Goal: Transaction & Acquisition: Subscribe to service/newsletter

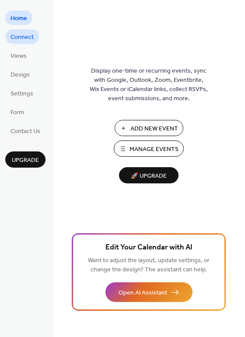
click at [11, 39] on span "Connect" at bounding box center [22, 37] width 23 height 9
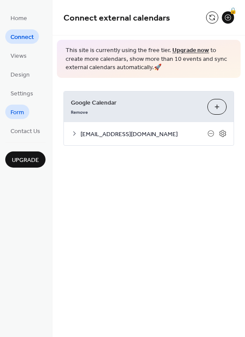
click at [21, 111] on span "Form" at bounding box center [18, 112] width 14 height 9
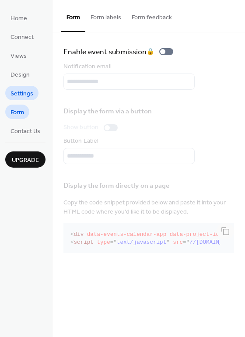
click at [21, 96] on span "Settings" at bounding box center [22, 93] width 23 height 9
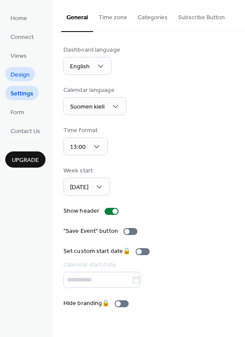
click at [18, 73] on span "Design" at bounding box center [20, 75] width 19 height 9
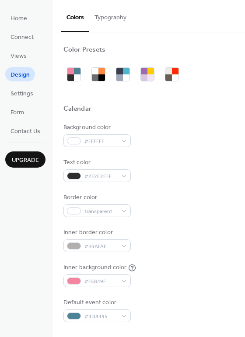
click at [34, 158] on span "Upgrade" at bounding box center [25, 160] width 27 height 9
click at [14, 94] on span "Settings" at bounding box center [22, 93] width 23 height 9
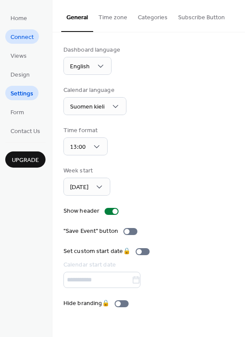
click at [17, 38] on span "Connect" at bounding box center [22, 37] width 23 height 9
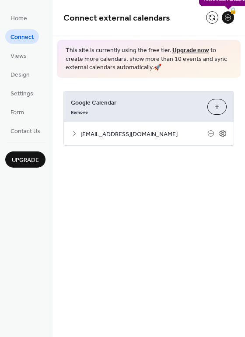
click at [230, 17] on div "🔒" at bounding box center [228, 17] width 12 height 12
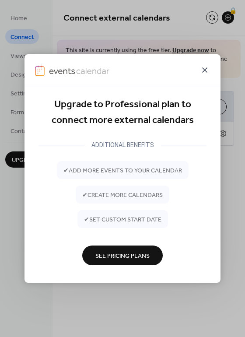
click at [204, 67] on icon at bounding box center [205, 70] width 11 height 11
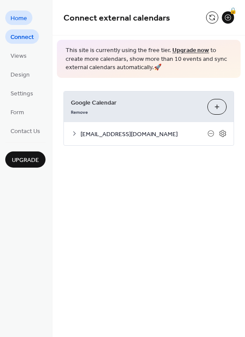
click at [10, 17] on link "Home" at bounding box center [18, 18] width 27 height 14
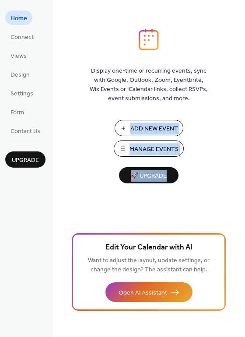
drag, startPoint x: 244, startPoint y: 115, endPoint x: 246, endPoint y: 181, distance: 66.2
click at [245, 181] on html "Home Connect Views Design Settings Form Contact Us Upgrade Home Upgrade Display…" at bounding box center [122, 168] width 245 height 337
click at [241, 252] on div "Display one-time or recurring events, sync with Google, Outlook, Zoom, Eventbri…" at bounding box center [149, 182] width 193 height 309
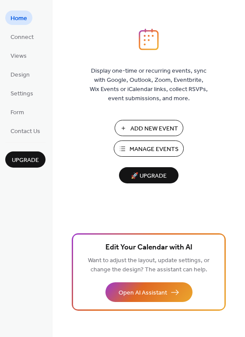
click at [244, 257] on div "Display one-time or recurring events, sync with Google, Outlook, Zoom, Eventbri…" at bounding box center [149, 182] width 193 height 309
click at [241, 259] on div "Display one-time or recurring events, sync with Google, Outlook, Zoom, Eventbri…" at bounding box center [149, 182] width 193 height 309
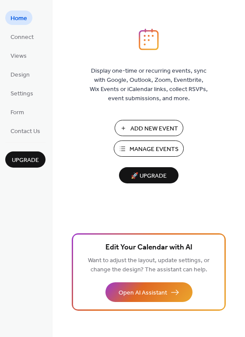
click at [241, 259] on div "Display one-time or recurring events, sync with Google, Outlook, Zoom, Eventbri…" at bounding box center [149, 182] width 193 height 309
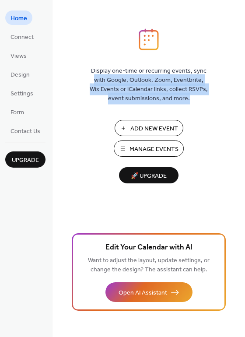
drag, startPoint x: 244, startPoint y: 54, endPoint x: 241, endPoint y: 130, distance: 75.9
click at [241, 130] on div "Display one-time or recurring events, sync with Google, Outlook, Zoom, Eventbri…" at bounding box center [149, 182] width 193 height 309
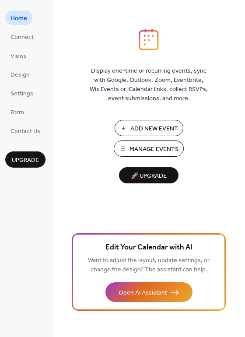
click at [244, 264] on div "Display one-time or recurring events, sync with Google, Outlook, Zoom, Eventbri…" at bounding box center [149, 182] width 193 height 309
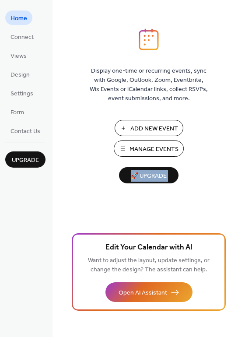
click at [244, 264] on div "Display one-time or recurring events, sync with Google, Outlook, Zoom, Eventbri…" at bounding box center [149, 182] width 193 height 309
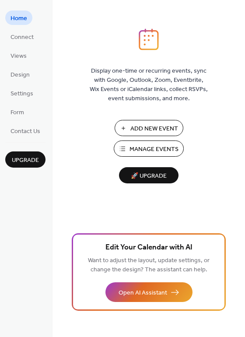
click at [244, 264] on div "Display one-time or recurring events, sync with Google, Outlook, Zoom, Eventbri…" at bounding box center [149, 182] width 193 height 309
click at [18, 39] on span "Connect" at bounding box center [22, 37] width 23 height 9
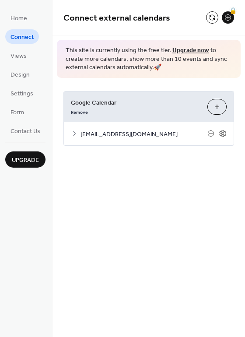
click at [220, 109] on button "Choose Calendars" at bounding box center [217, 107] width 19 height 16
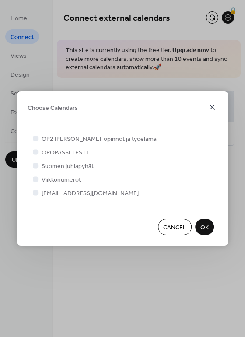
click at [209, 106] on icon at bounding box center [212, 107] width 11 height 11
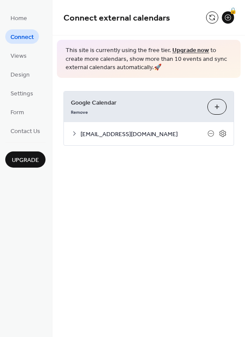
click at [185, 50] on link "Upgrade now" at bounding box center [191, 51] width 37 height 12
click at [28, 156] on span "Upgrade" at bounding box center [25, 160] width 27 height 9
